Goal: Task Accomplishment & Management: Complete application form

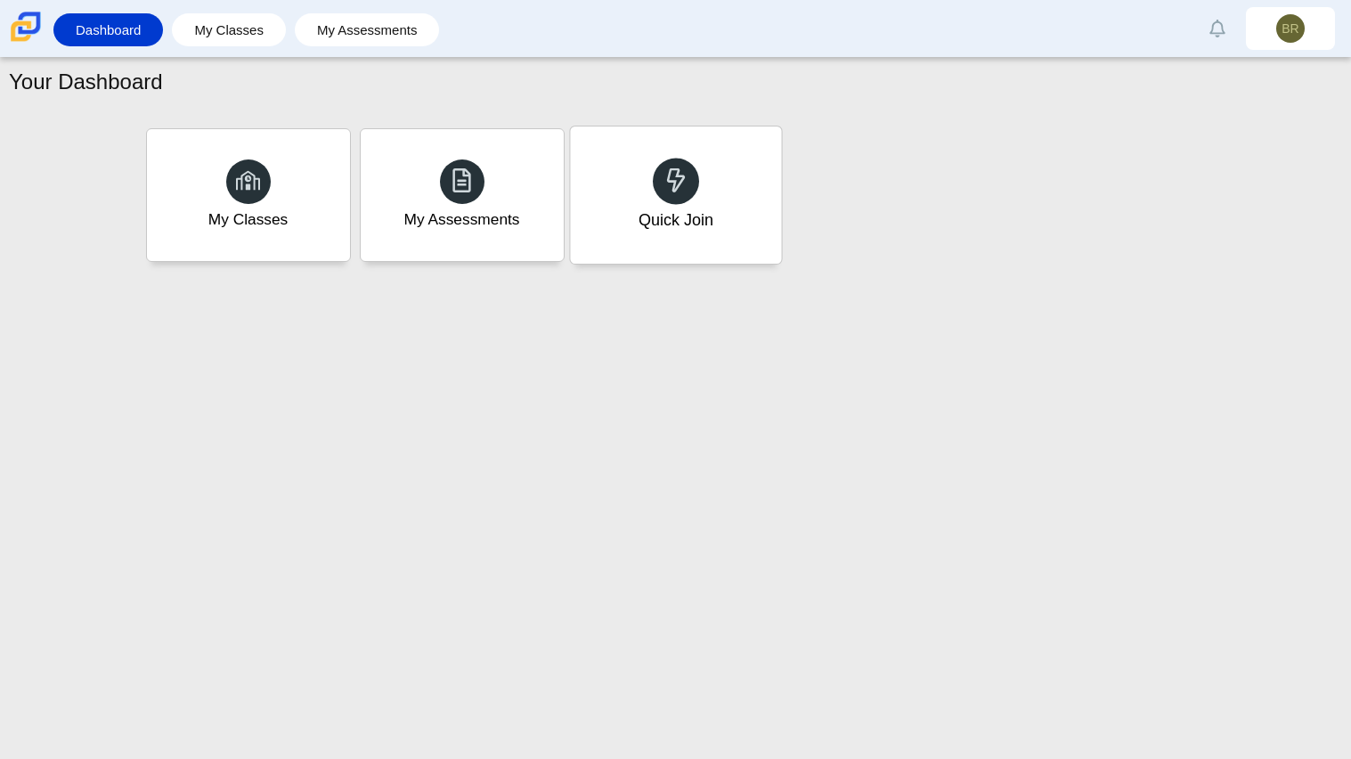
click at [740, 173] on div "Quick Join" at bounding box center [675, 194] width 211 height 137
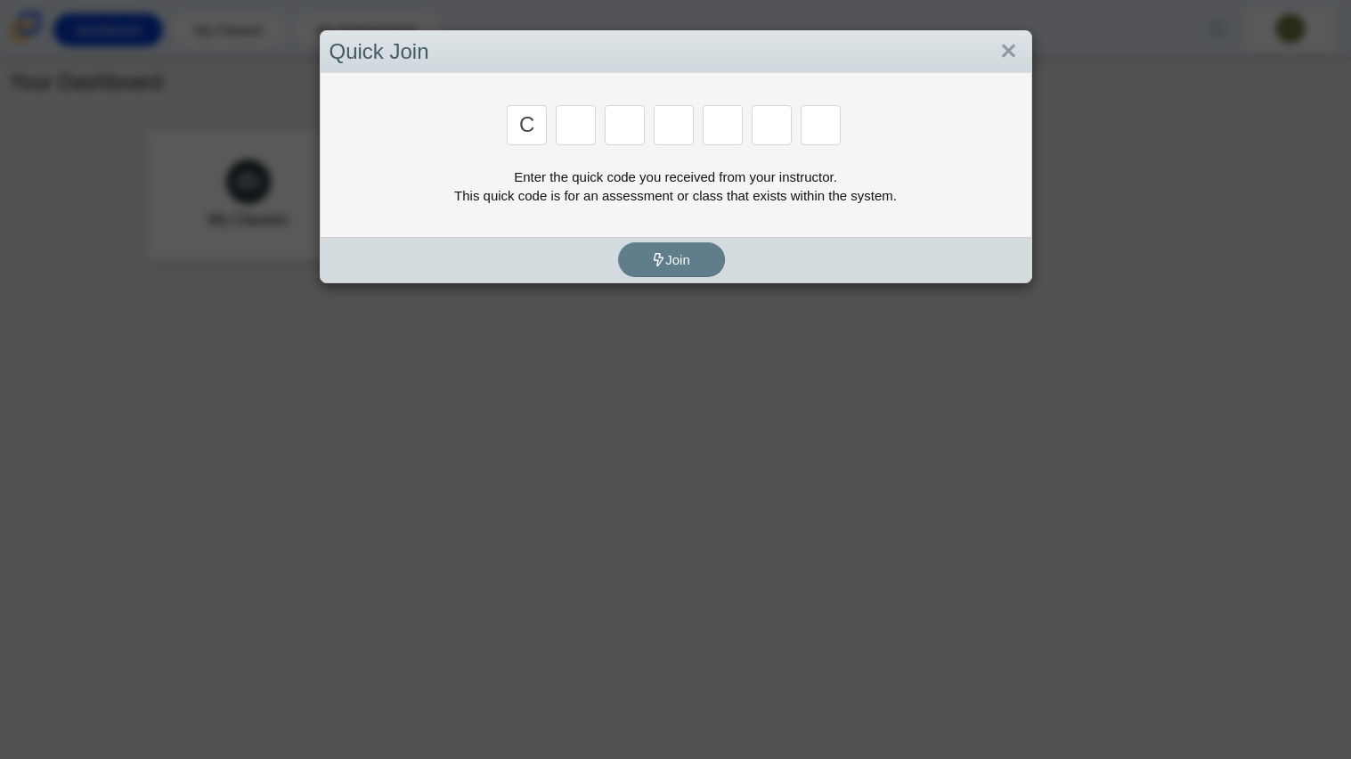
type input "c"
type input "x"
type input "d"
type input "c"
type input "s"
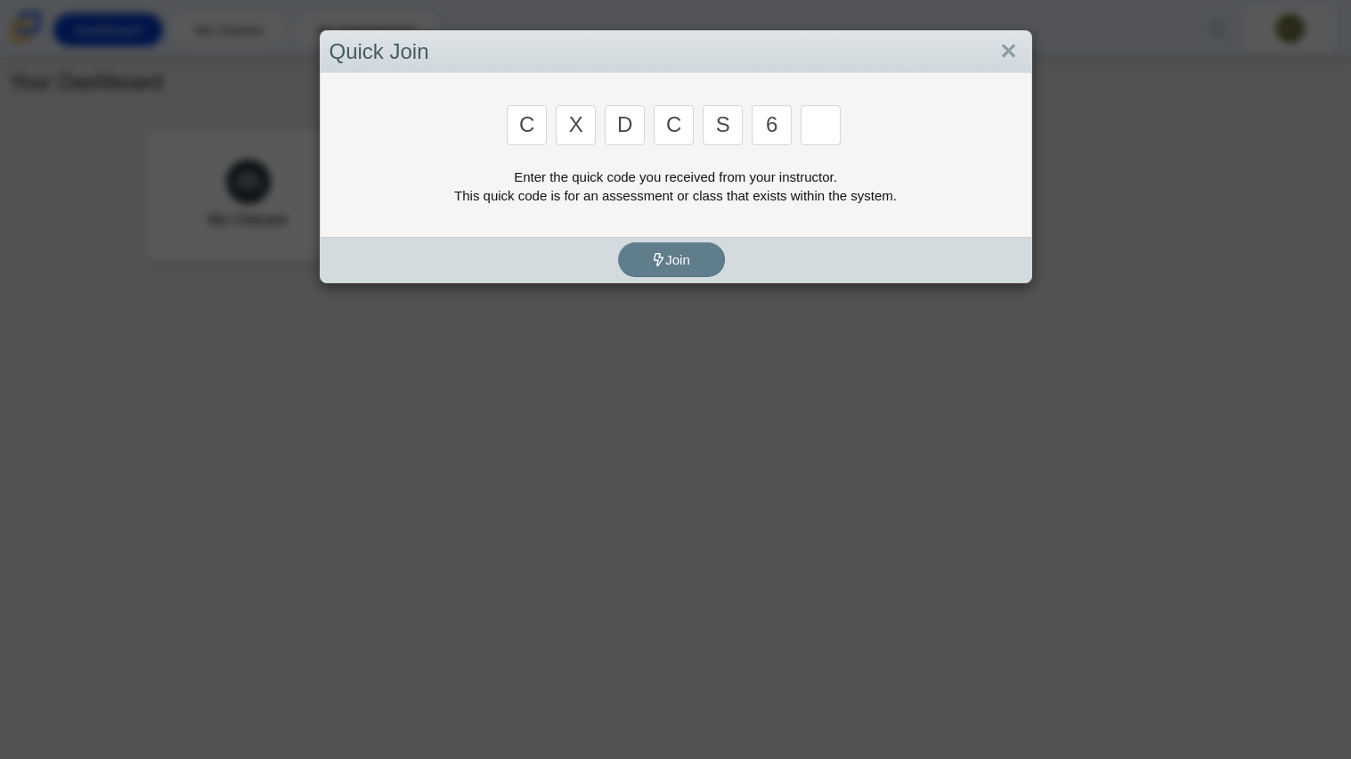
type input "6"
type input "s"
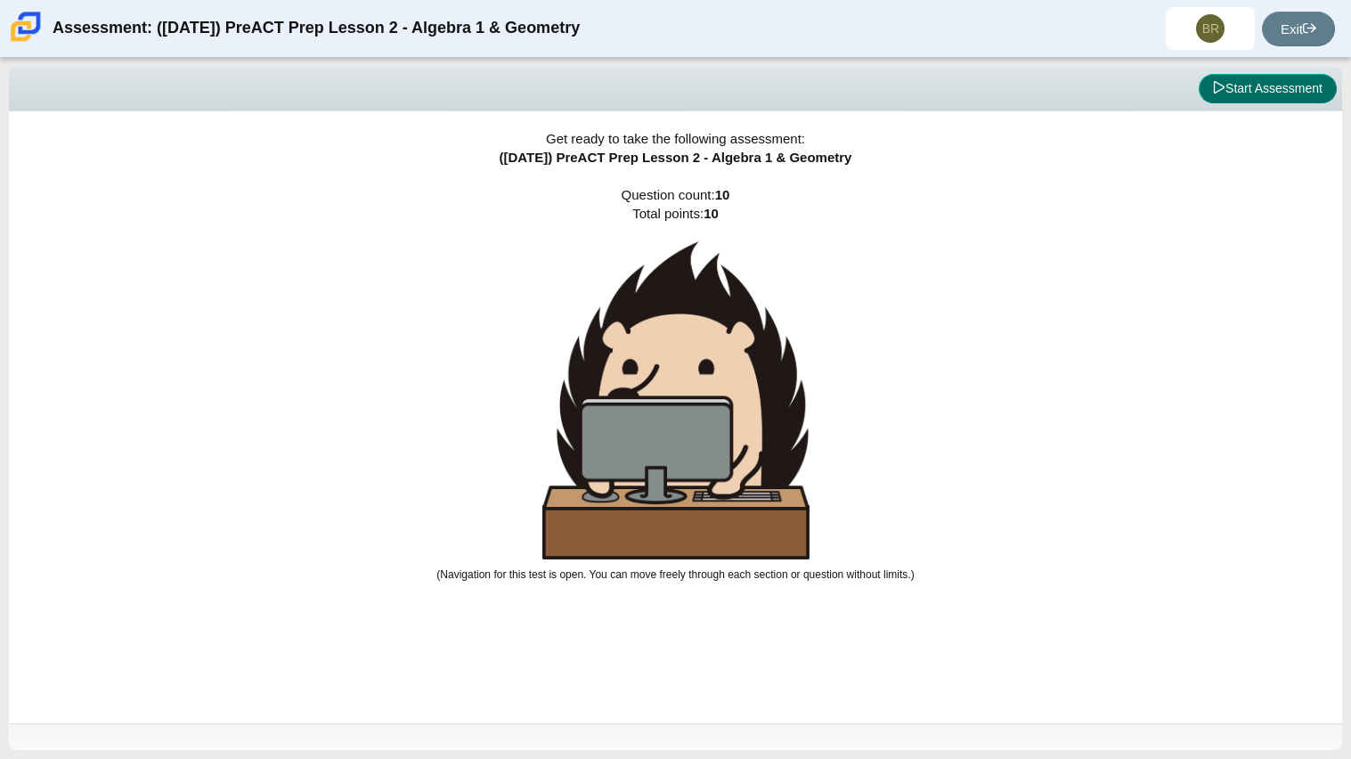
click at [1277, 81] on button "Start Assessment" at bounding box center [1268, 89] width 138 height 30
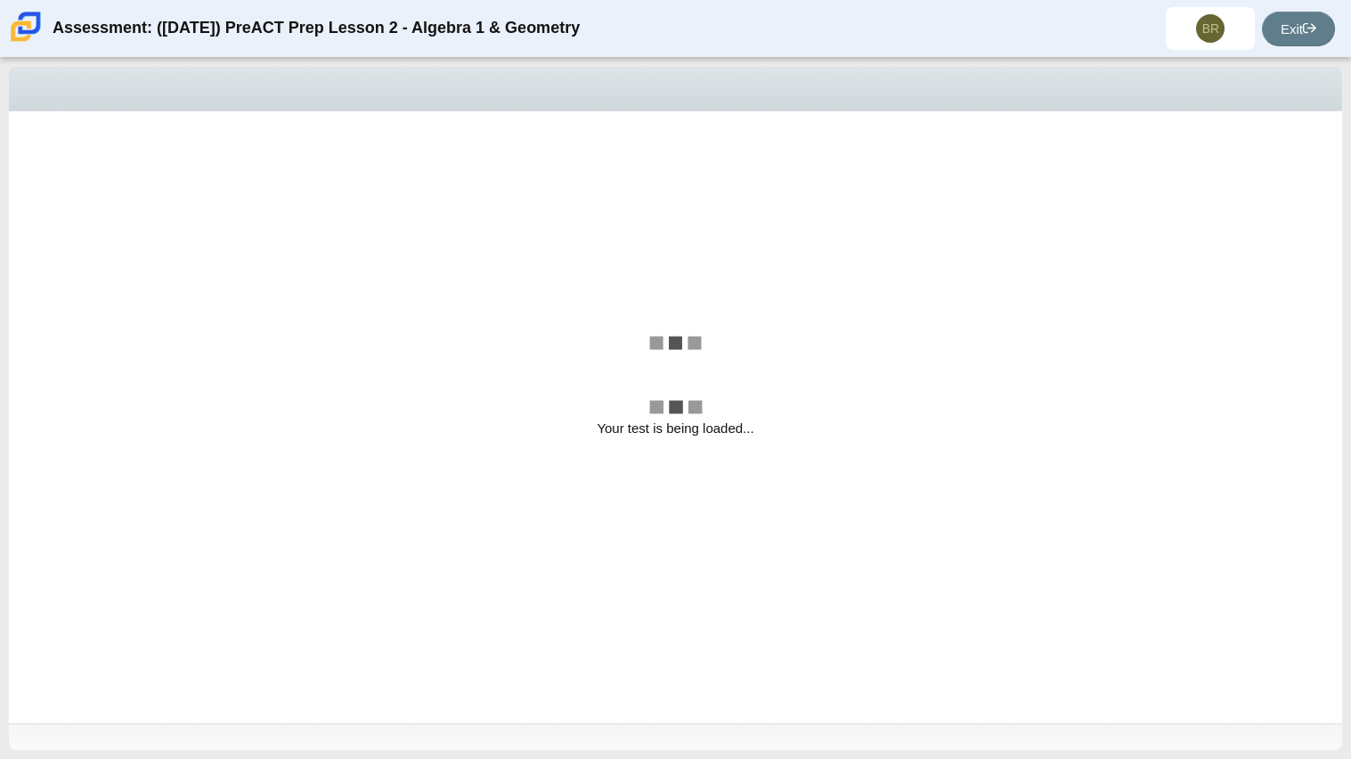
select select "bbf5d072-3e0b-44c4-9a12-6e7c9033f65b"
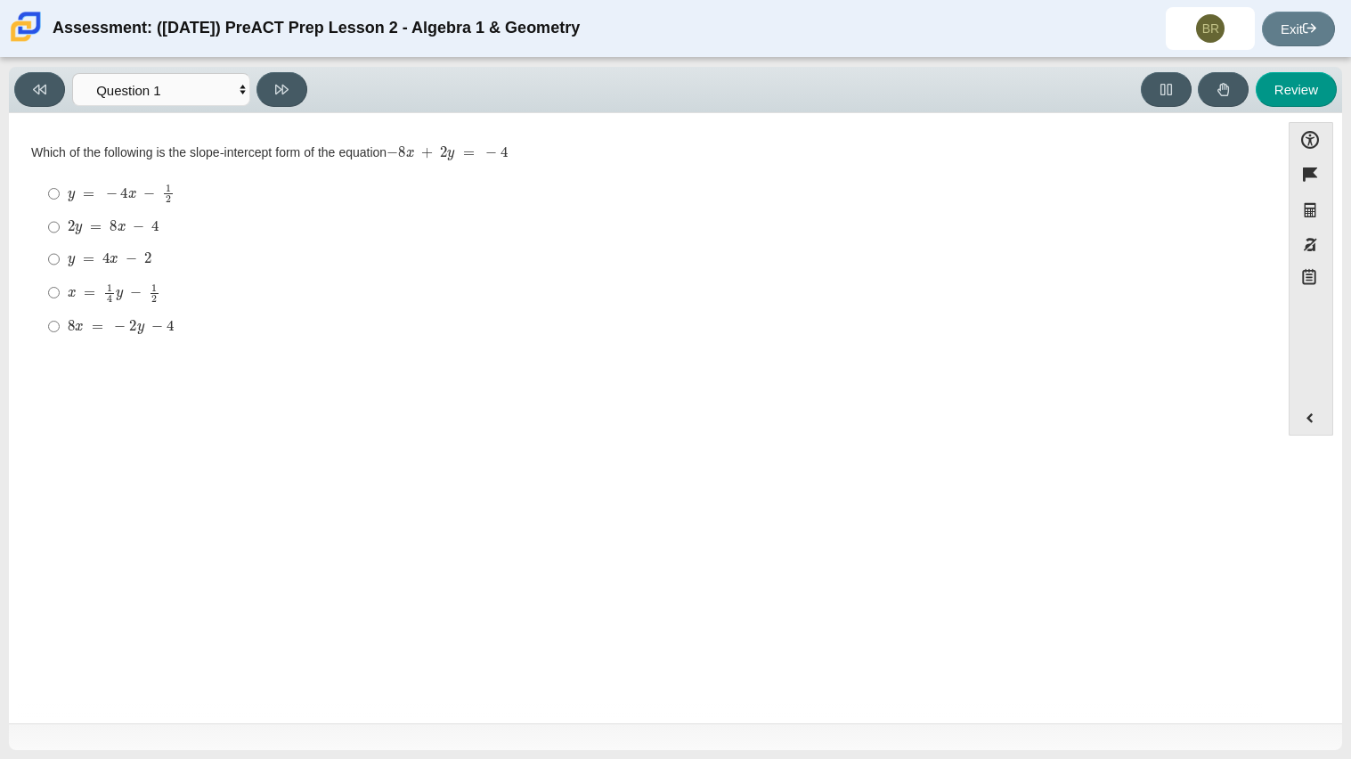
click at [71, 269] on mjx-container "y = 4 x − 2" at bounding box center [110, 257] width 84 height 34
click at [60, 269] on input "y = 4 x − 2 y = 4 x − 2" at bounding box center [54, 259] width 12 height 32
radio input "true"
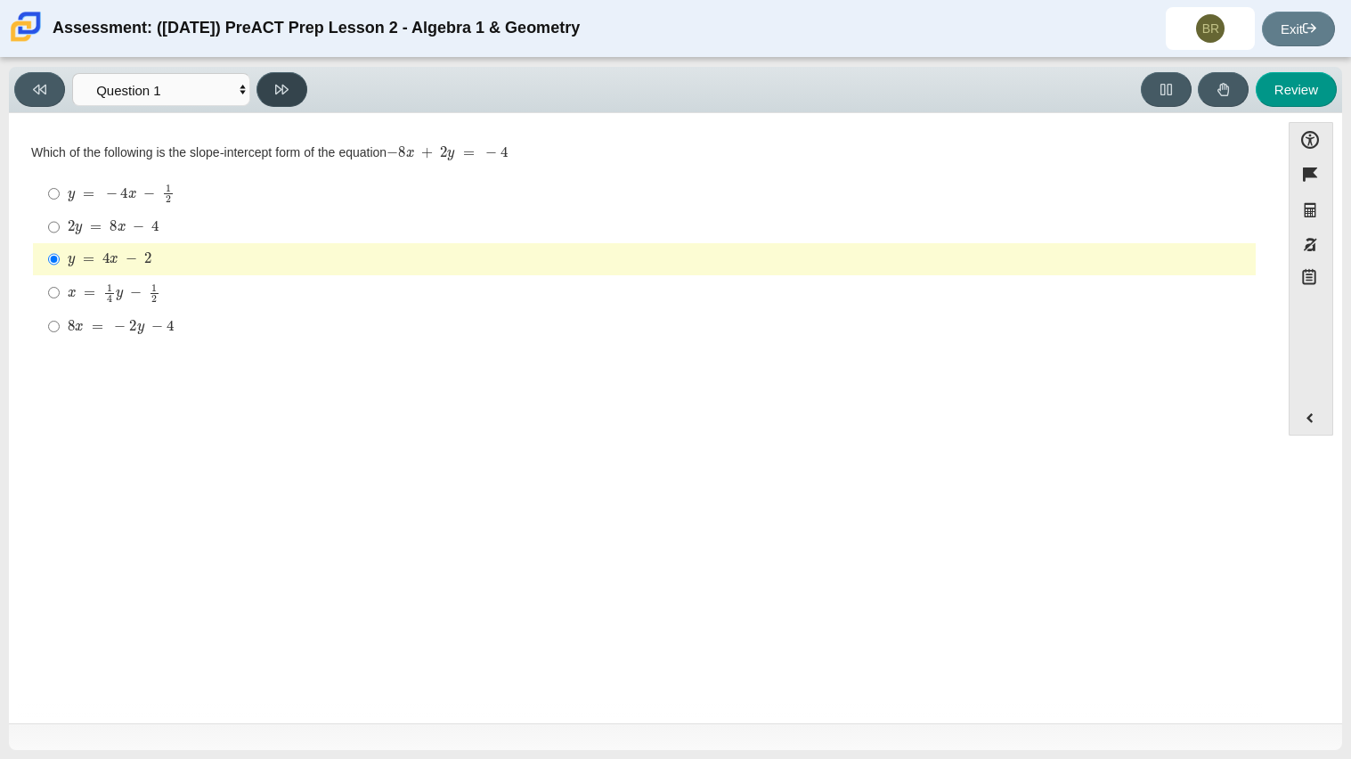
click at [293, 82] on button at bounding box center [281, 89] width 51 height 35
select select "ed62e223-81bd-4cbf-ab48-ab975844bd1f"
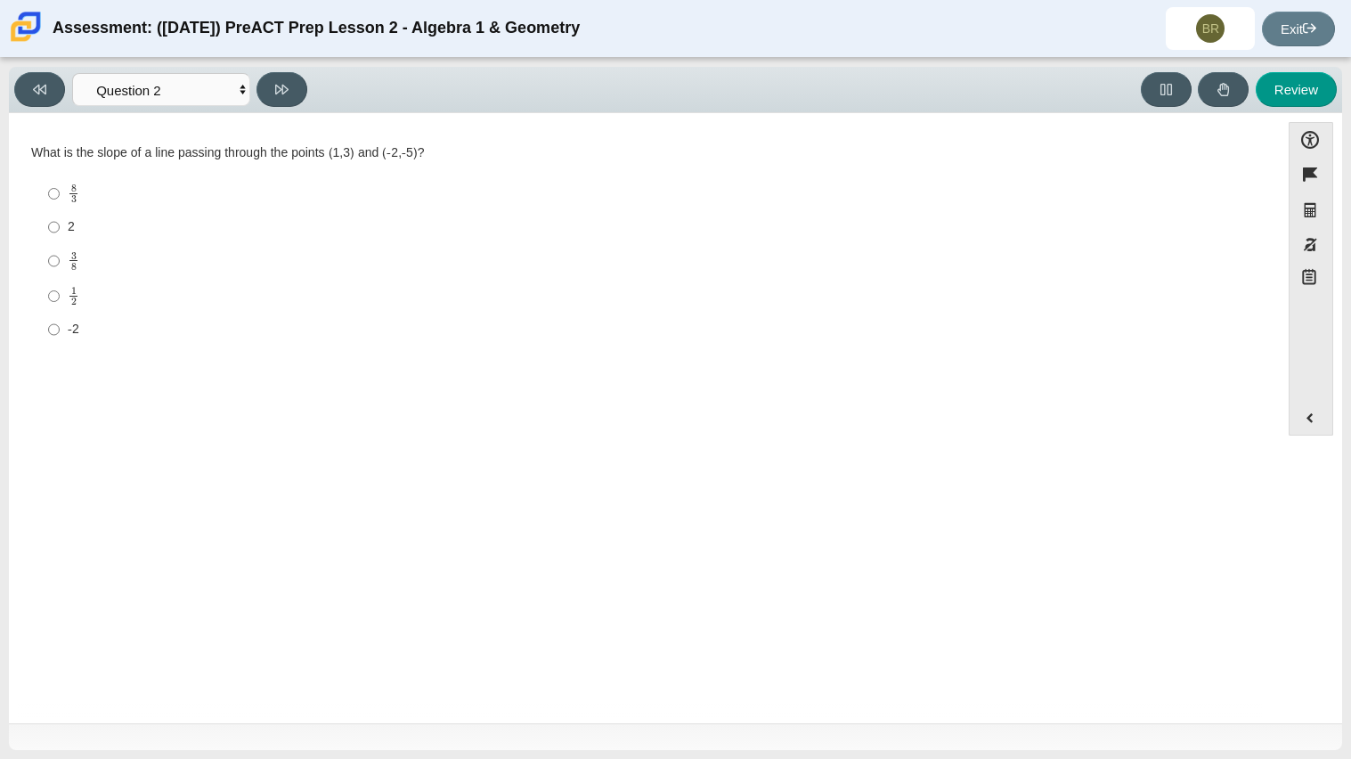
click at [62, 224] on label "2 2" at bounding box center [646, 227] width 1220 height 32
click at [60, 224] on input "2 2" at bounding box center [54, 227] width 12 height 32
radio input "true"
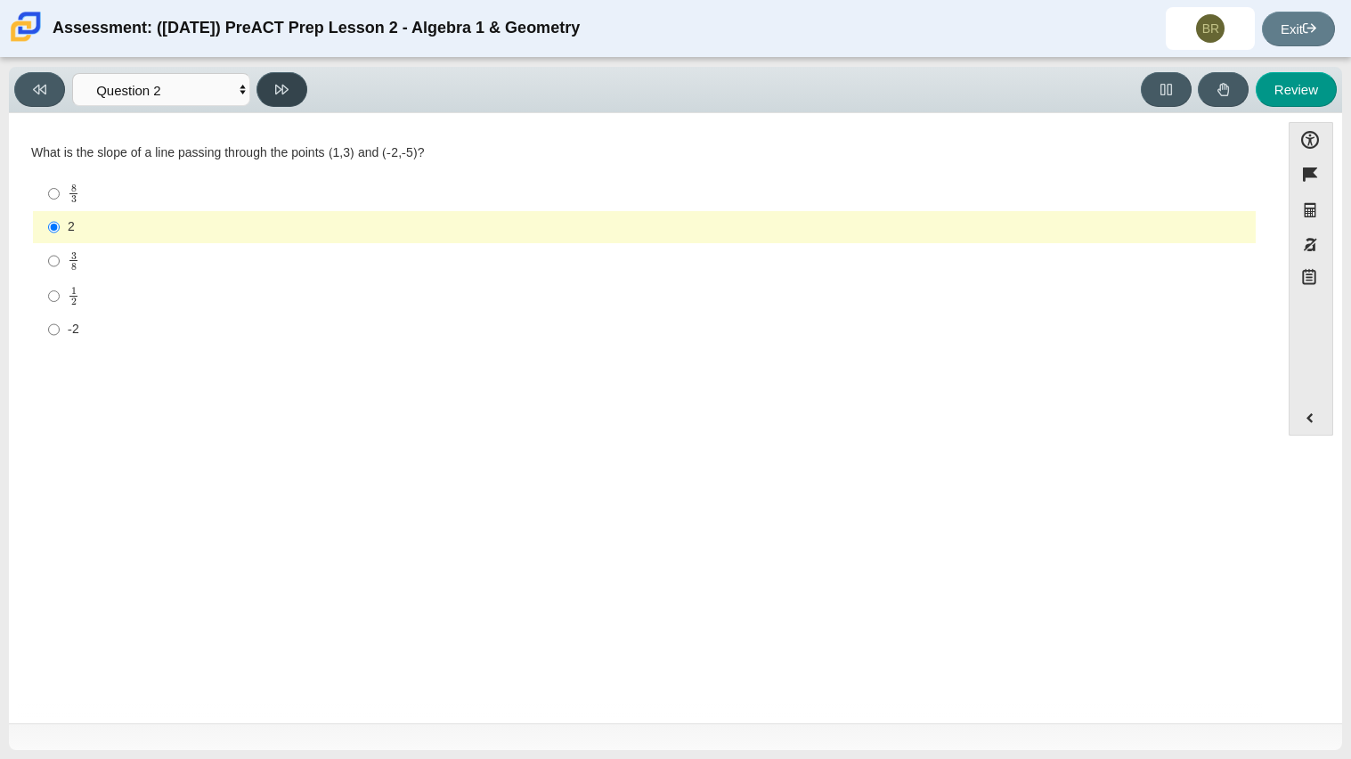
click at [269, 85] on button at bounding box center [281, 89] width 51 height 35
select select "97f4f5fa-a52e-4fed-af51-565bfcdf47cb"
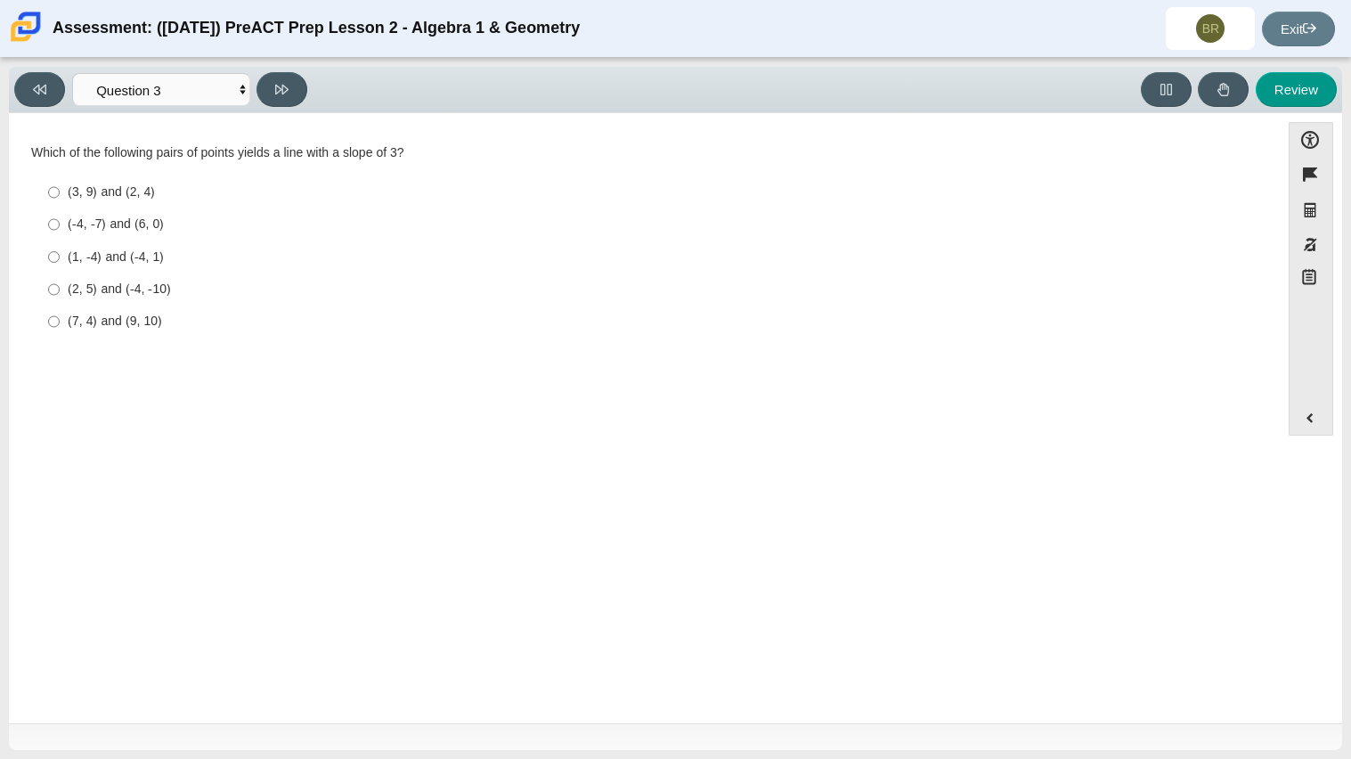
click at [156, 223] on div "(-4, -7) and (6, 0)" at bounding box center [658, 225] width 1181 height 18
click at [60, 223] on input "(-4, -7) and (6, 0) (-4, -7) and (6, 0)" at bounding box center [54, 224] width 12 height 32
radio input "true"
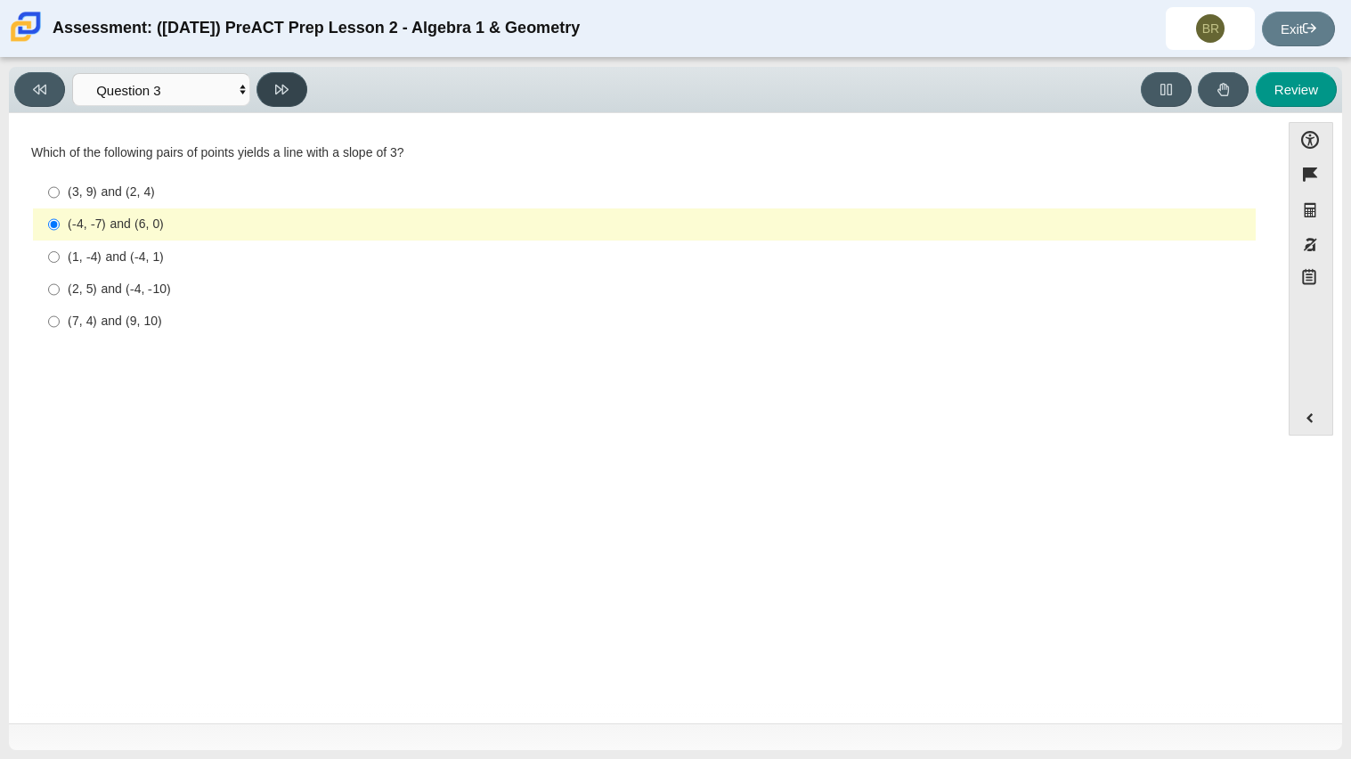
click at [289, 91] on icon at bounding box center [281, 89] width 13 height 13
select select "89427bb7-e313-4f00-988f-8b8255897029"
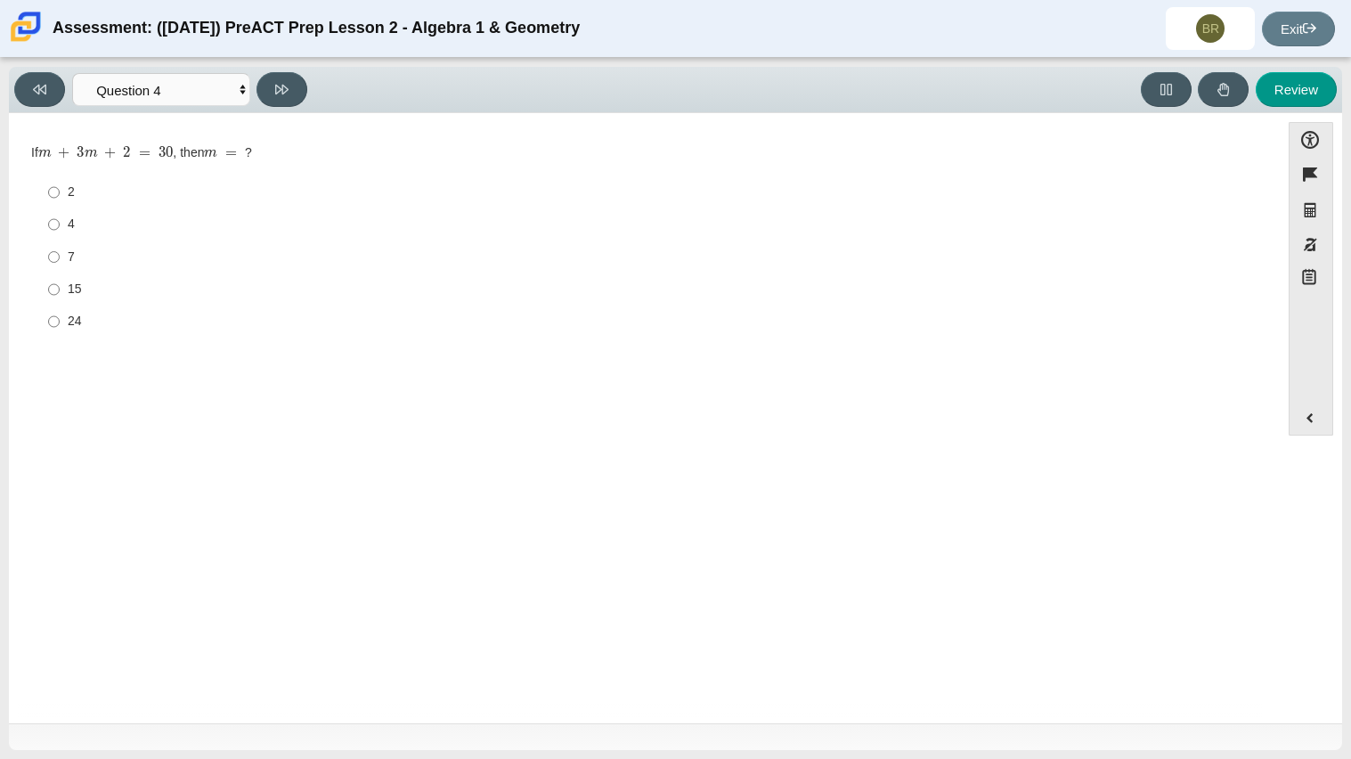
click at [69, 262] on div "7" at bounding box center [658, 257] width 1181 height 18
click at [60, 262] on input "7 7" at bounding box center [54, 256] width 12 height 32
radio input "true"
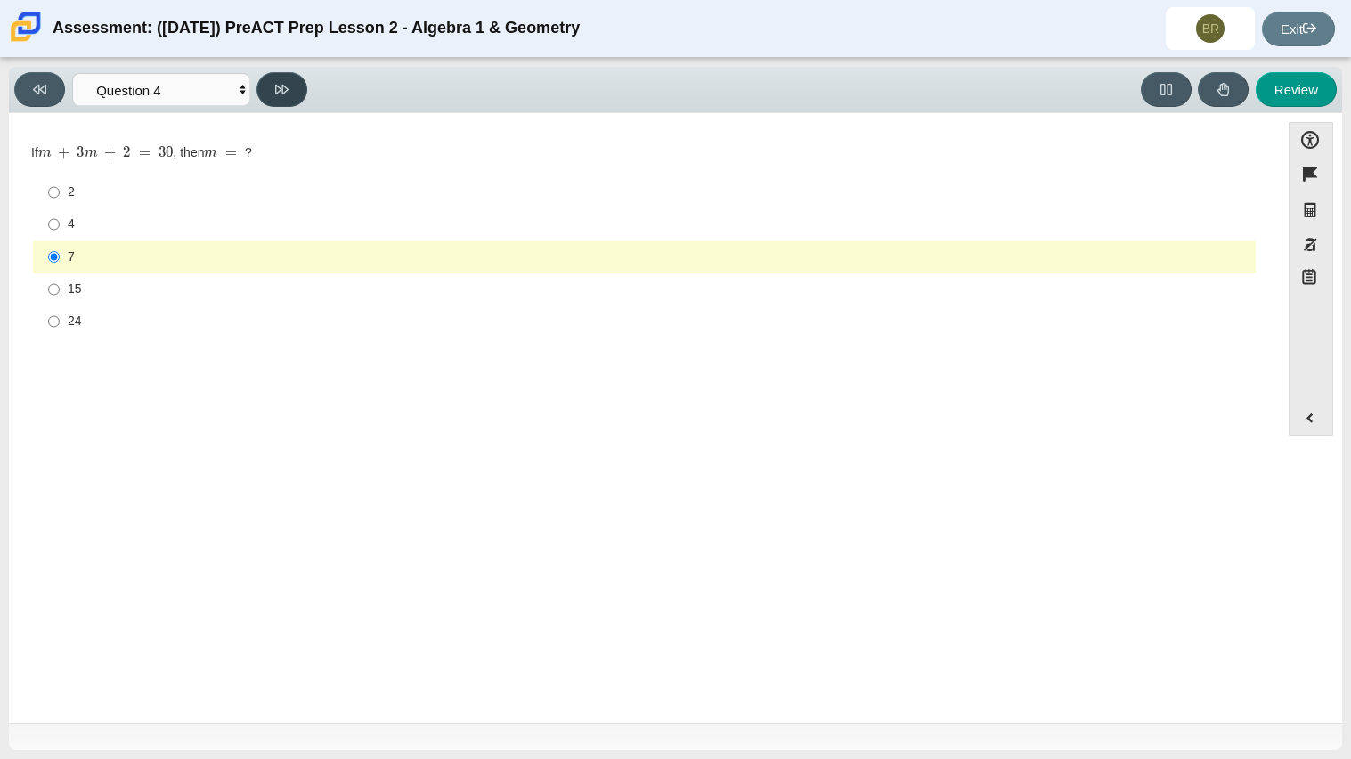
click at [291, 92] on button at bounding box center [281, 89] width 51 height 35
select select "489dcffd-4e6a-49cf-a9d6-ad1d4a911a4e"
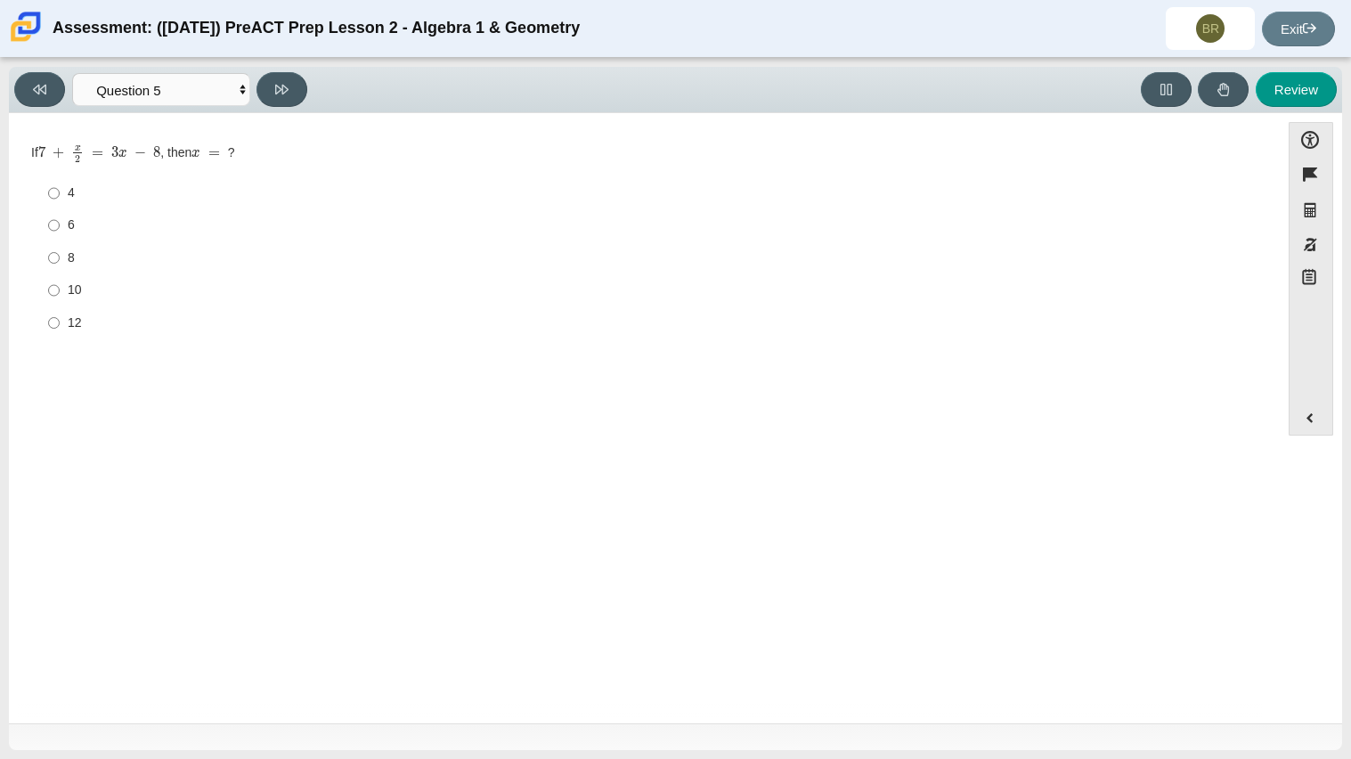
click at [75, 261] on div "8" at bounding box center [658, 258] width 1181 height 18
click at [60, 261] on input "8 8" at bounding box center [54, 257] width 12 height 32
radio input "true"
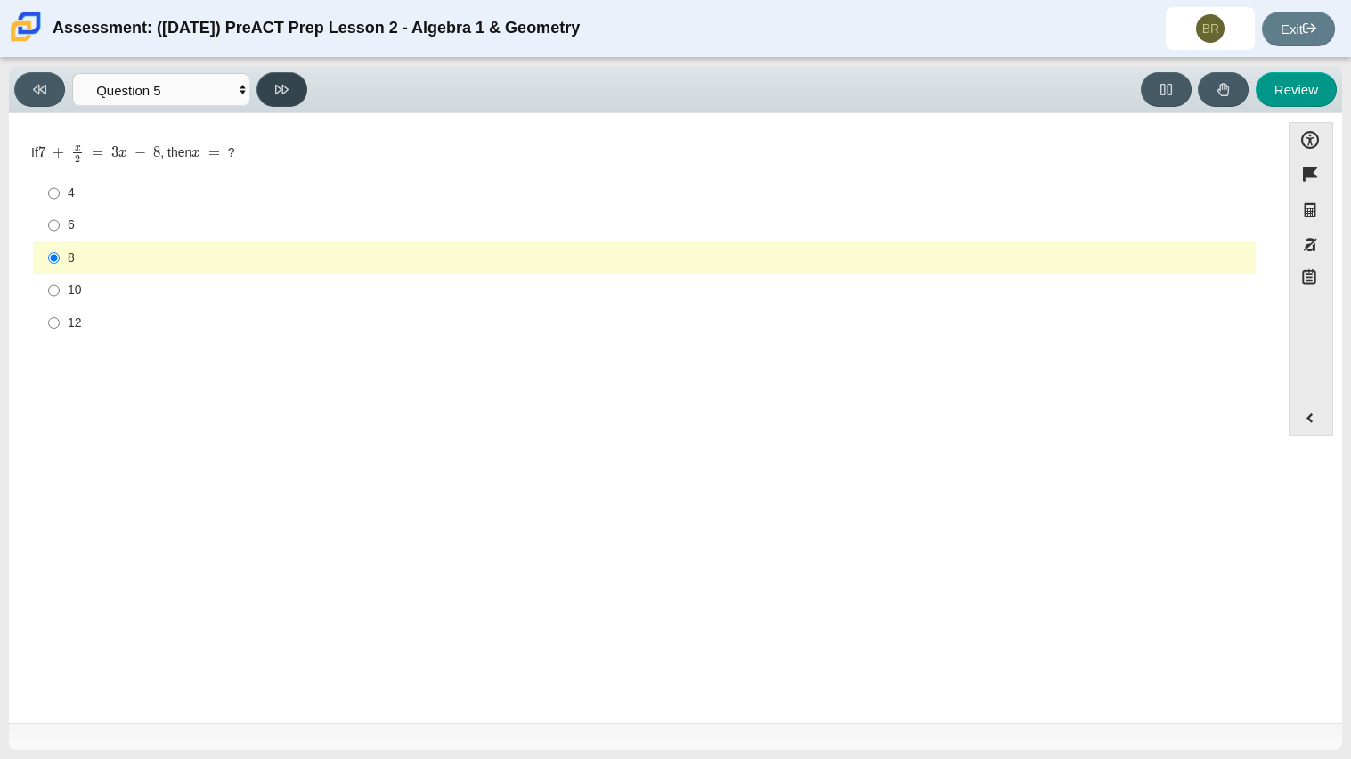
click at [288, 98] on button at bounding box center [281, 89] width 51 height 35
select select "210571de-36a6-4d8e-a361-ceff8ef801dc"
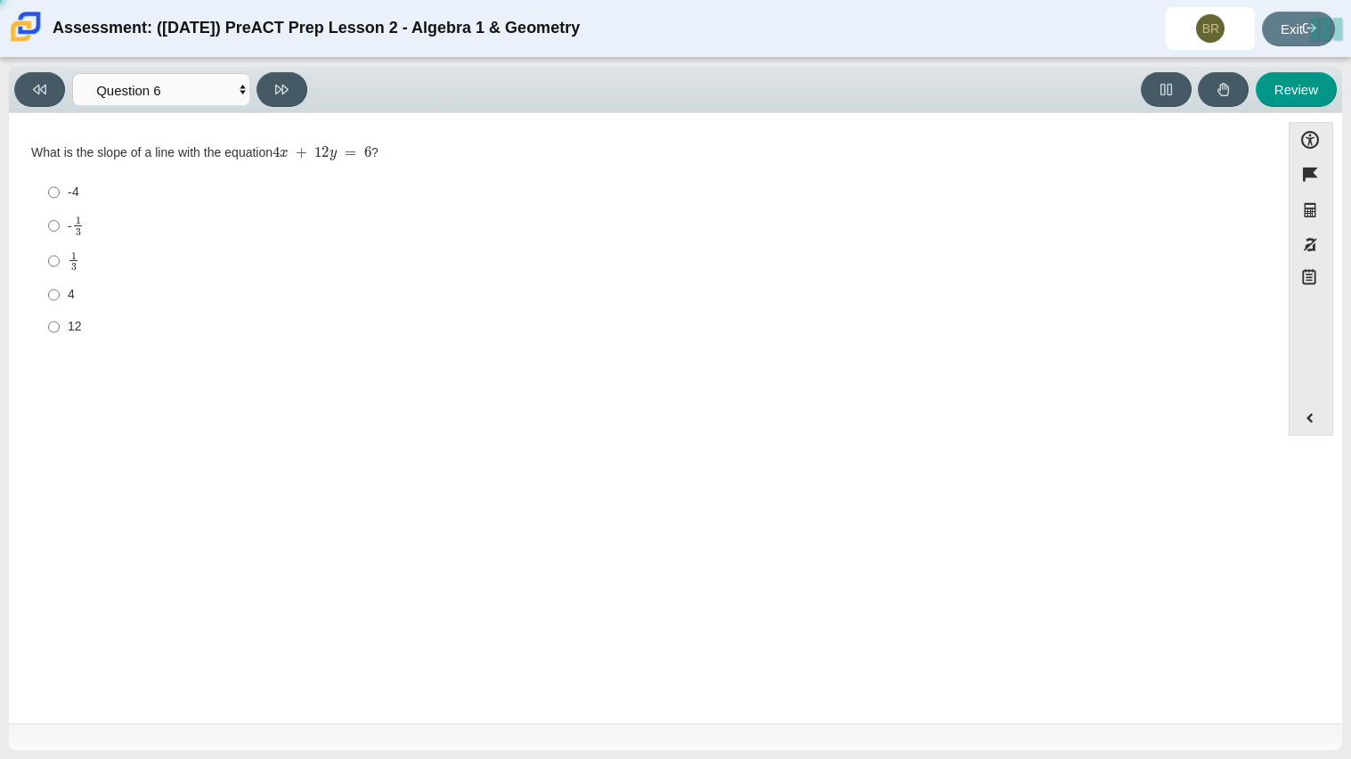
click at [71, 192] on div "-4" at bounding box center [658, 192] width 1181 height 18
click at [60, 192] on input "-4 -4" at bounding box center [54, 192] width 12 height 32
radio input "true"
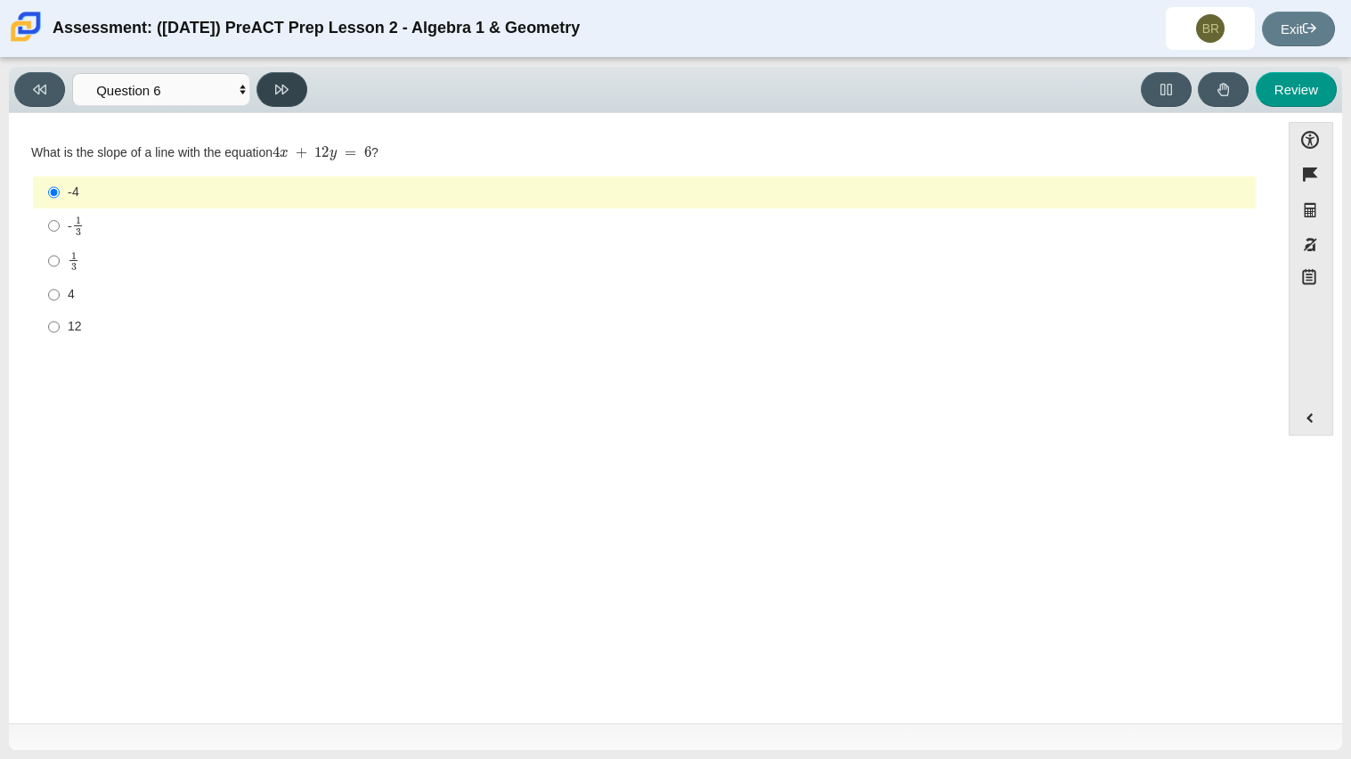
click at [284, 93] on icon at bounding box center [281, 89] width 13 height 13
select select "ec95ace6-bebc-42b8-9428-40567494d4da"
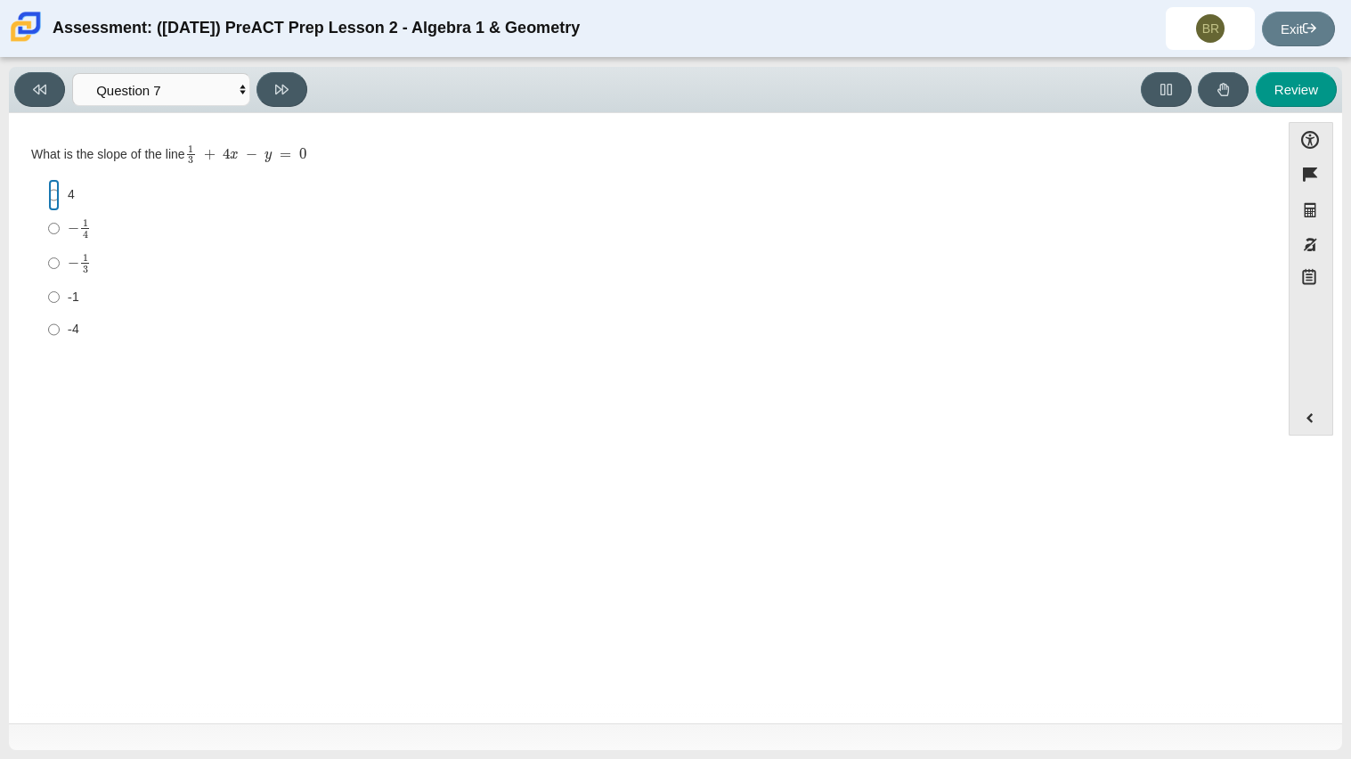
click at [53, 204] on input "4 4" at bounding box center [54, 195] width 12 height 32
radio input "true"
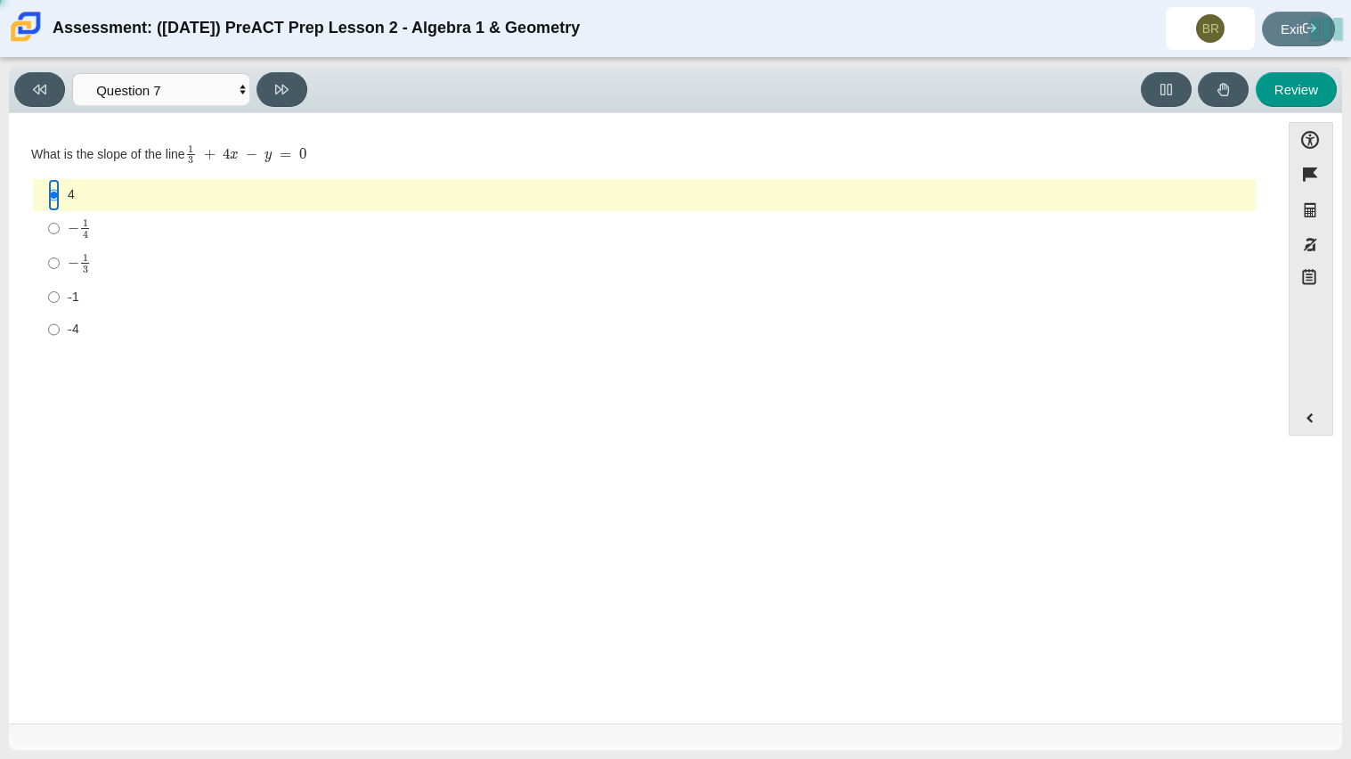
click at [57, 199] on input "4 4" at bounding box center [54, 195] width 12 height 32
click at [261, 93] on button at bounding box center [281, 89] width 51 height 35
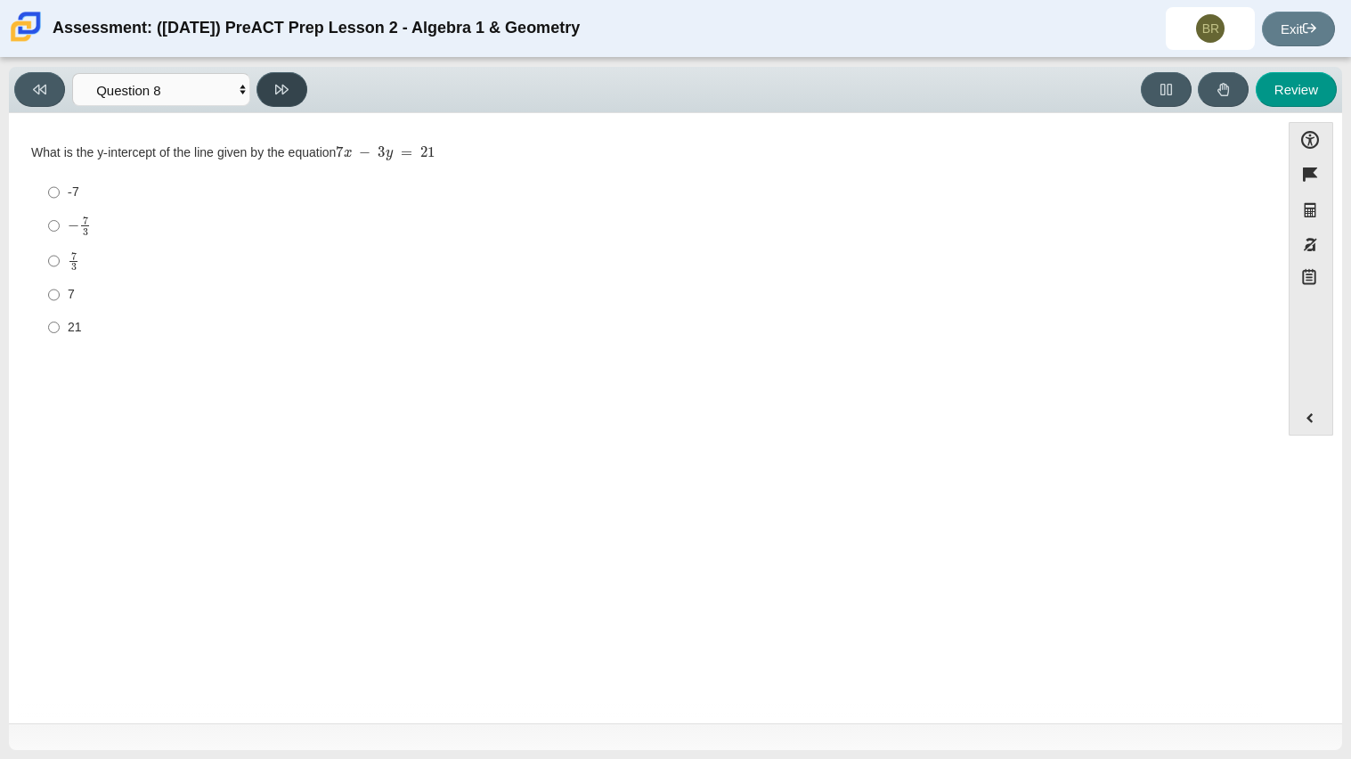
click at [261, 93] on button at bounding box center [281, 89] width 51 height 35
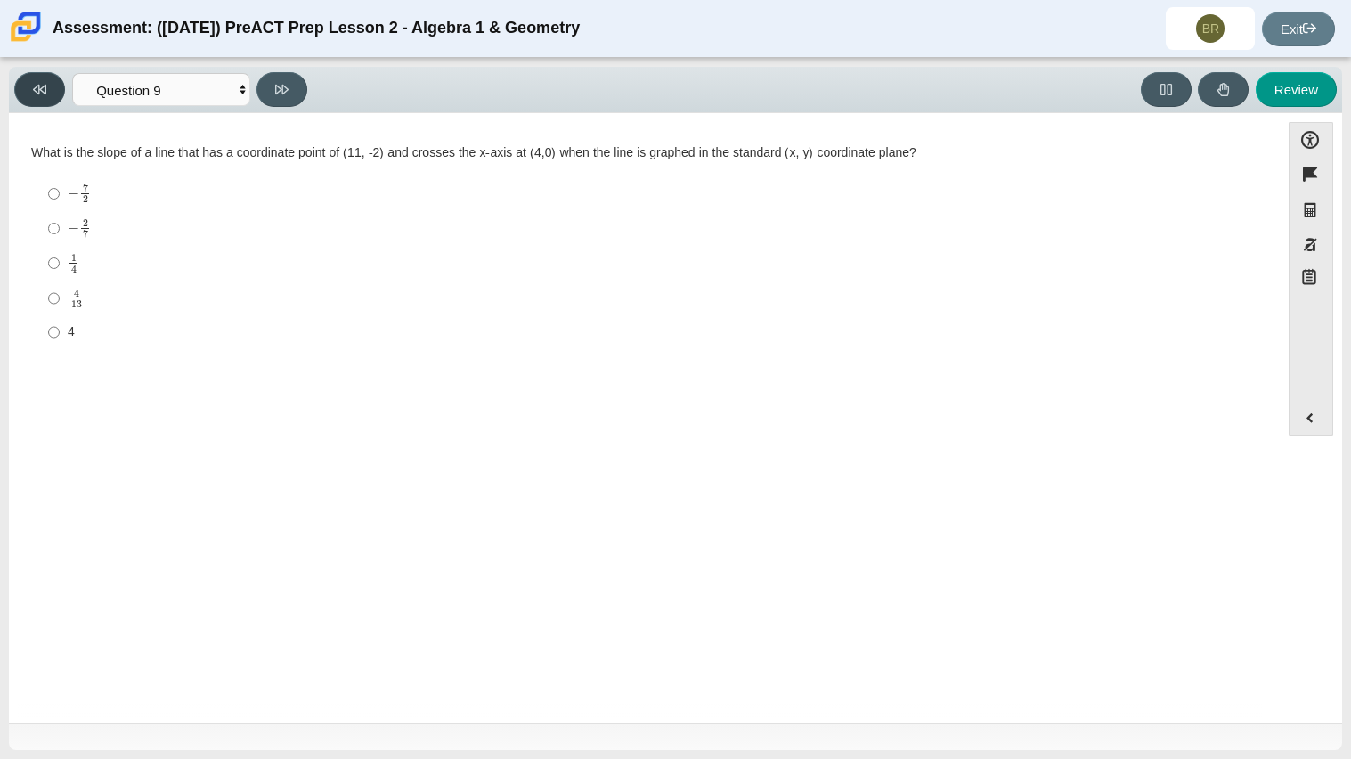
click at [38, 102] on button at bounding box center [39, 89] width 51 height 35
select select "ce81fe10-bf29-4b5e-8bd7-4f47f2fed4d8"
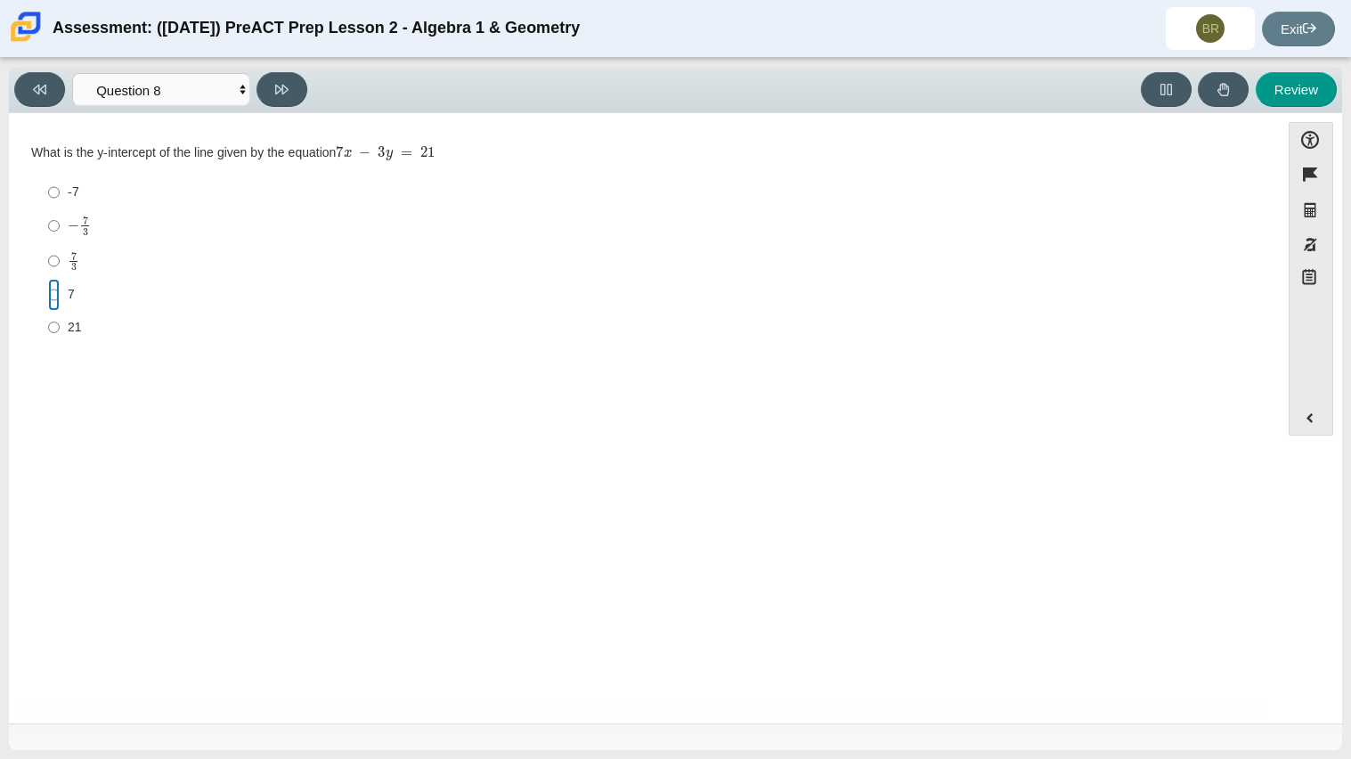
click at [53, 298] on input "7 7" at bounding box center [54, 295] width 12 height 32
radio input "true"
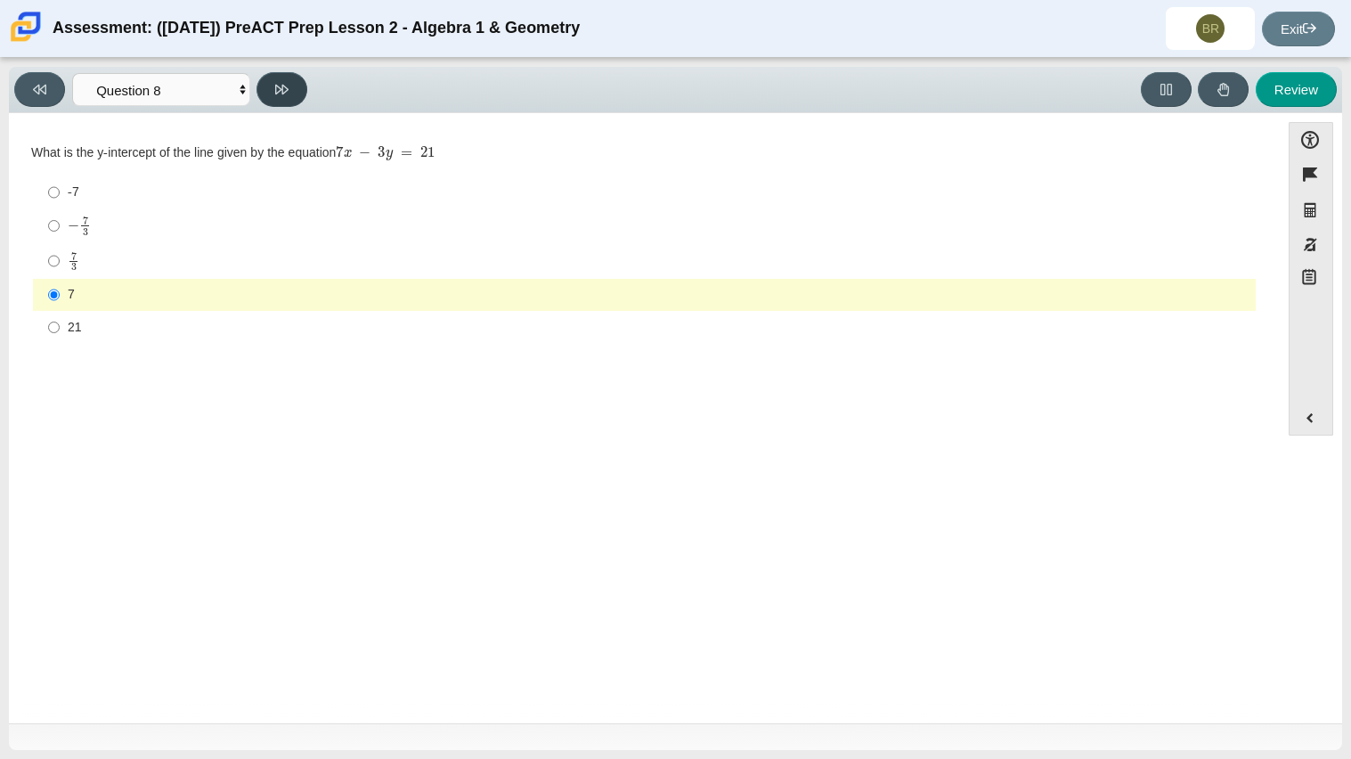
click at [265, 94] on button at bounding box center [281, 89] width 51 height 35
select select "14773eaf-2ca1-47ae-afe7-a624a56f34b3"
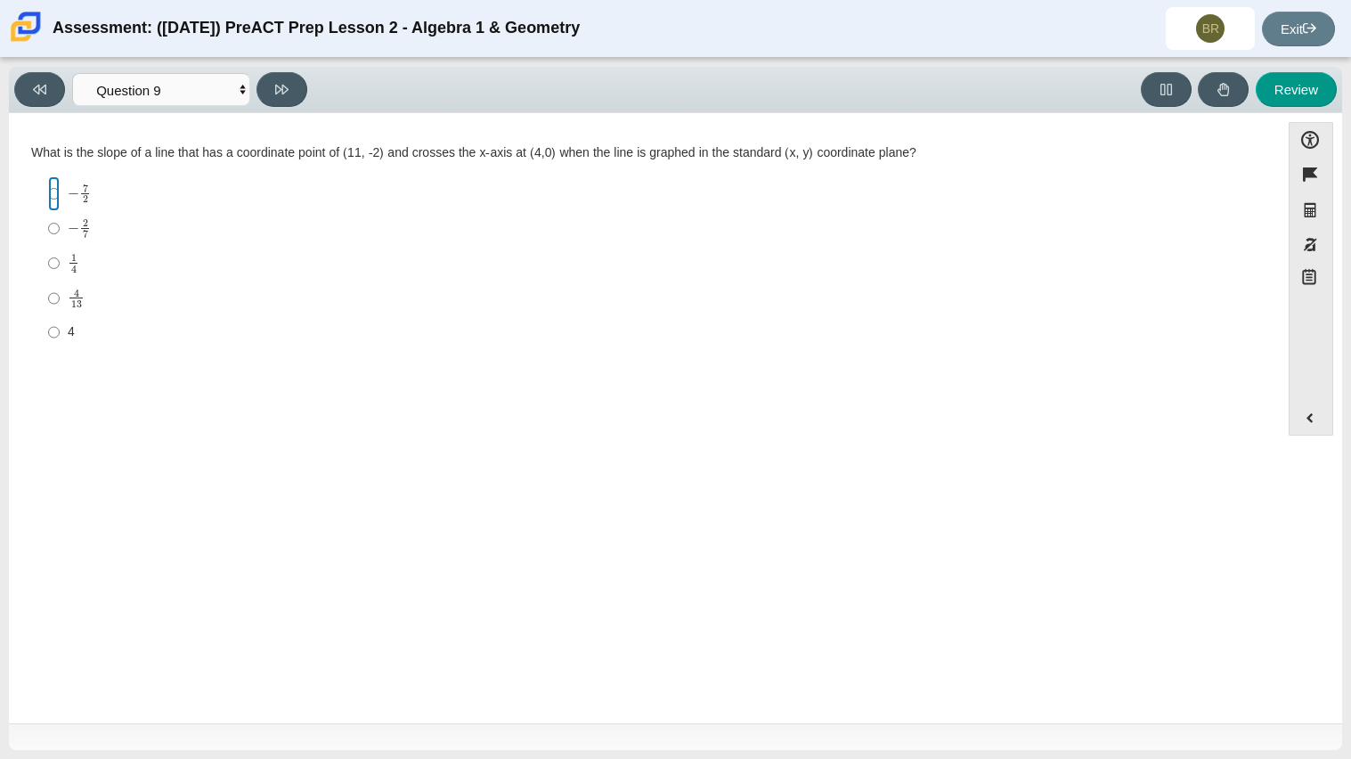
click at [58, 195] on input "− 7 2 negative 7 halves" at bounding box center [54, 193] width 12 height 35
radio input "true"
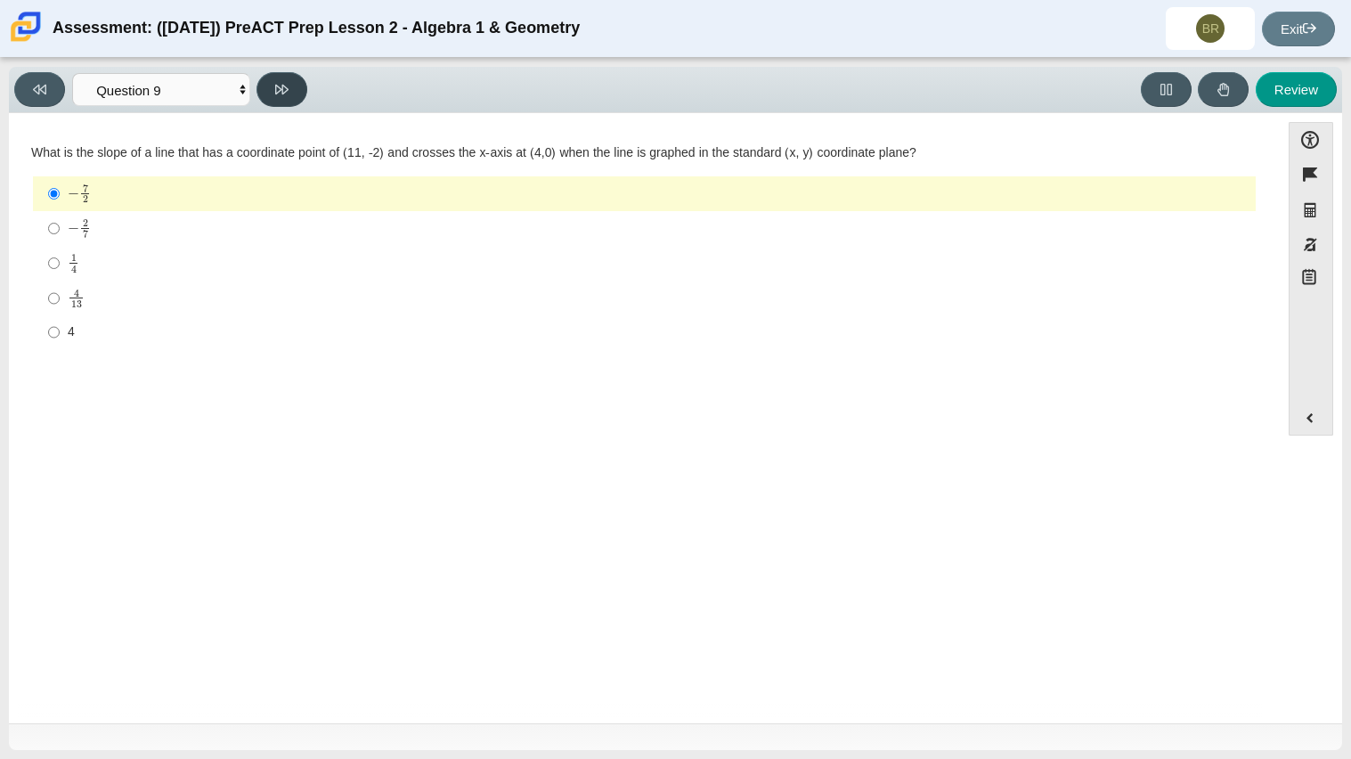
click at [288, 93] on icon at bounding box center [281, 89] width 13 height 13
select select "96b71634-eacb-4f7e-8aef-411727d9bcba"
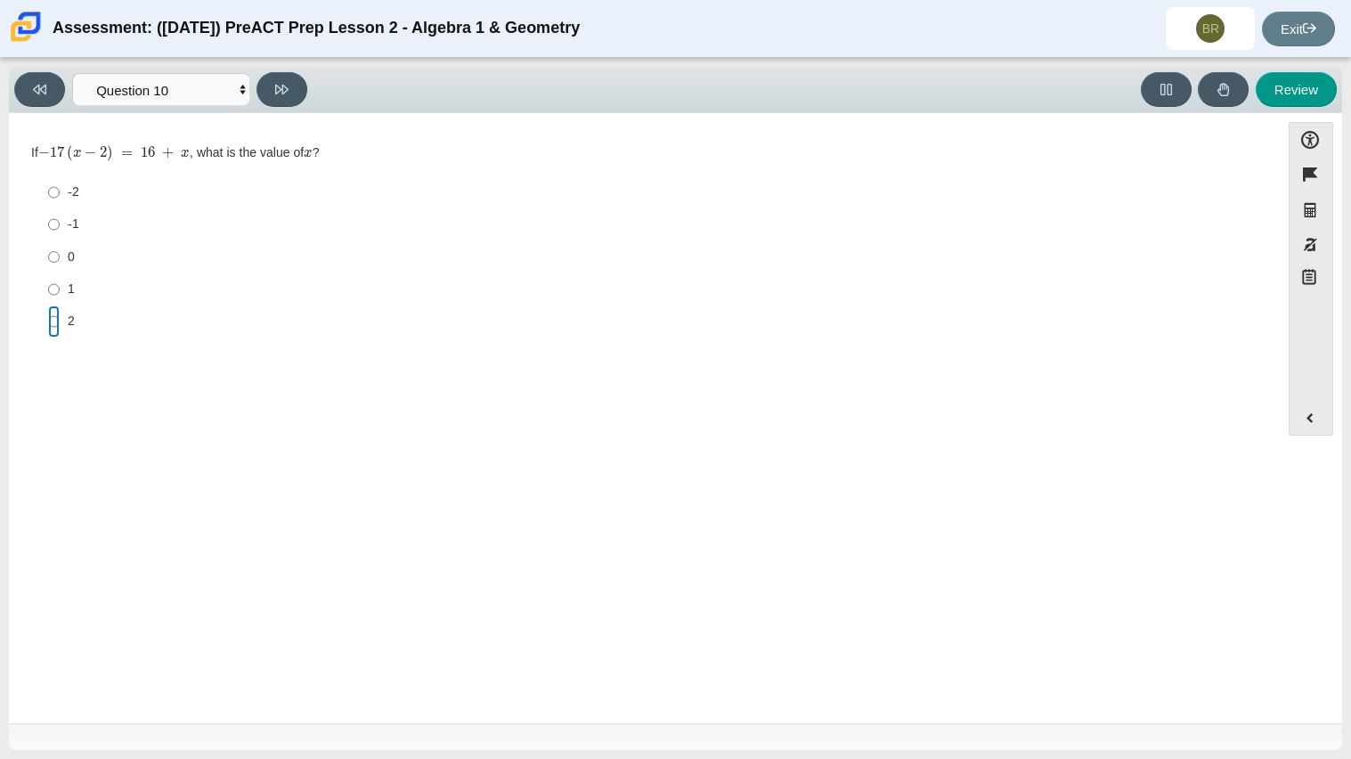
click at [48, 324] on input "2 2" at bounding box center [54, 321] width 12 height 32
radio input "true"
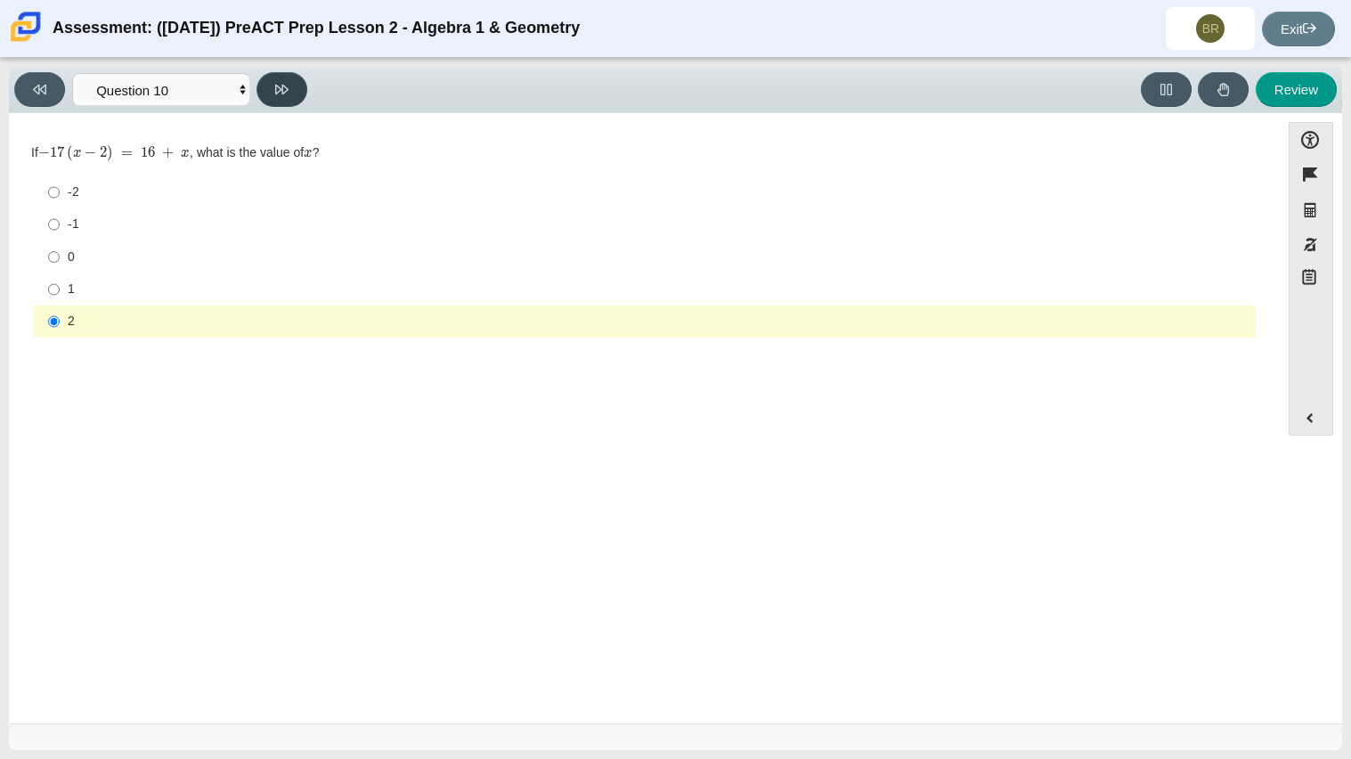
click at [293, 96] on button at bounding box center [281, 89] width 51 height 35
select select "review"
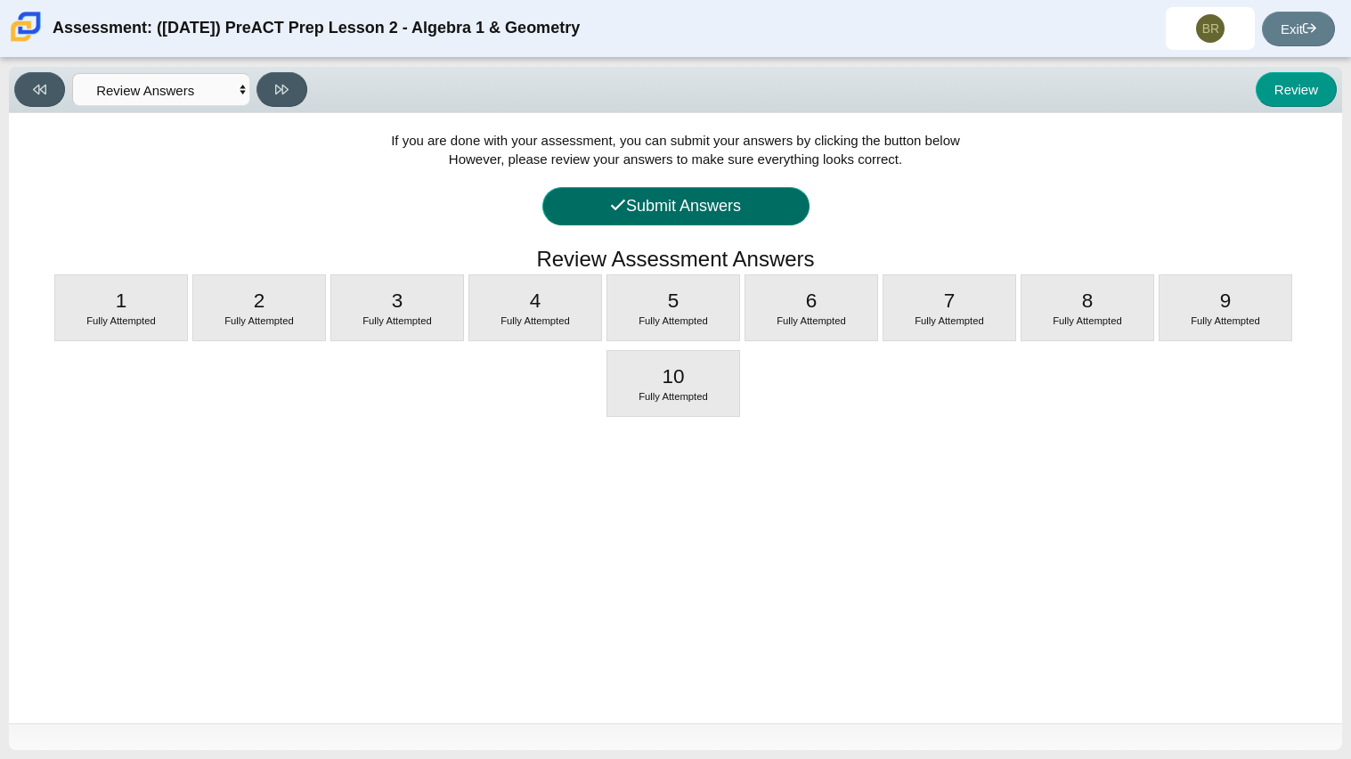
click at [723, 218] on button "Submit Answers" at bounding box center [675, 206] width 267 height 38
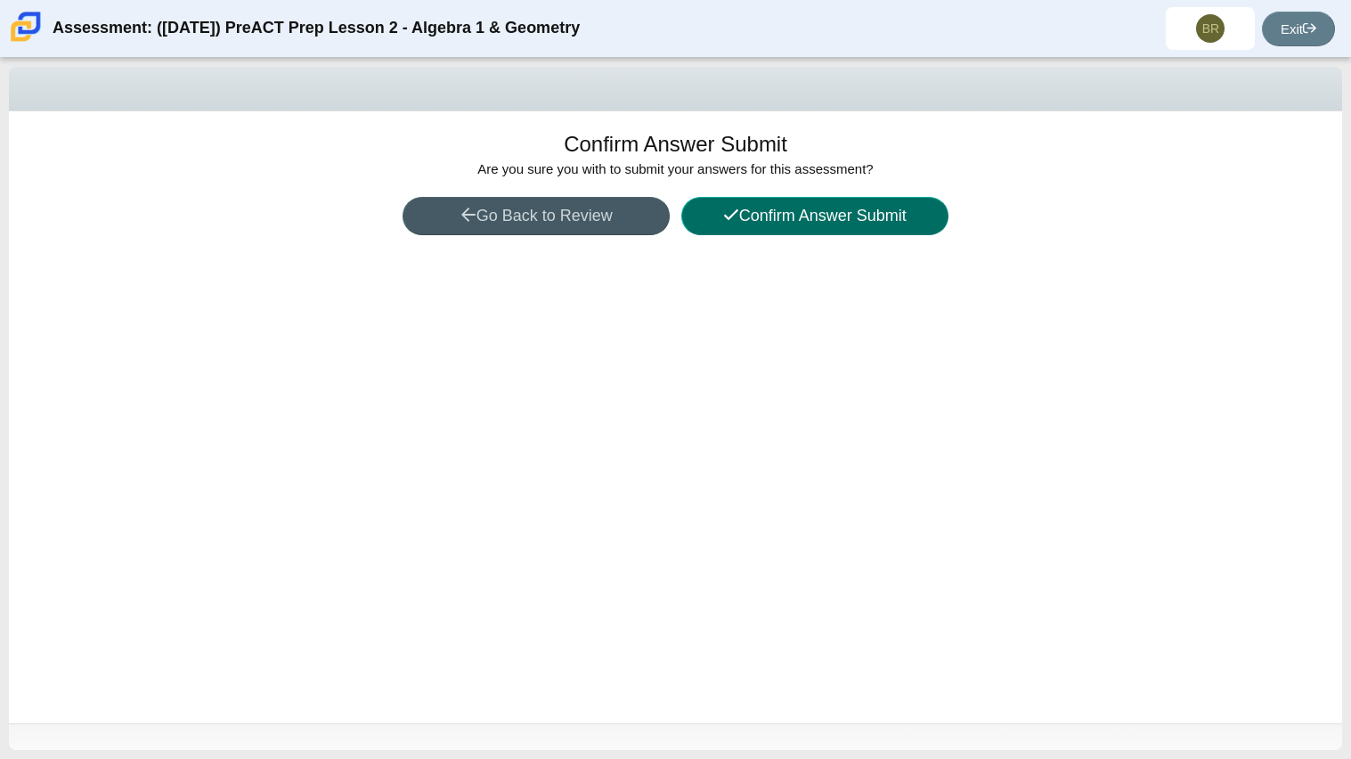
click at [725, 221] on icon at bounding box center [731, 215] width 16 height 16
